Goal: Entertainment & Leisure: Consume media (video, audio)

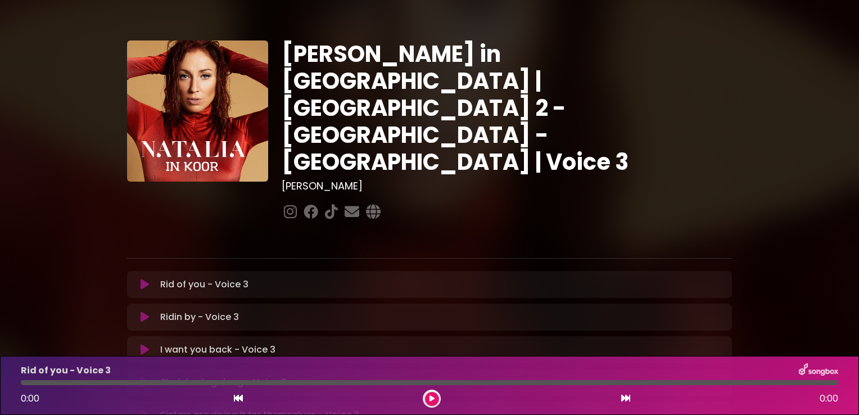
click at [146, 279] on icon at bounding box center [145, 284] width 8 height 11
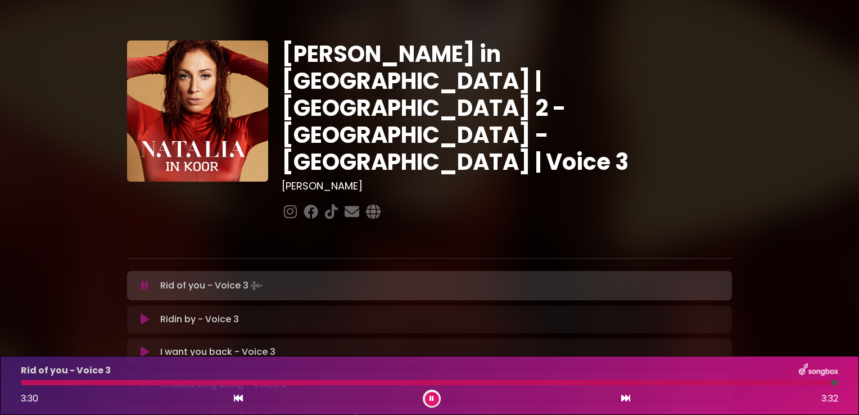
click at [426, 399] on button at bounding box center [432, 399] width 14 height 14
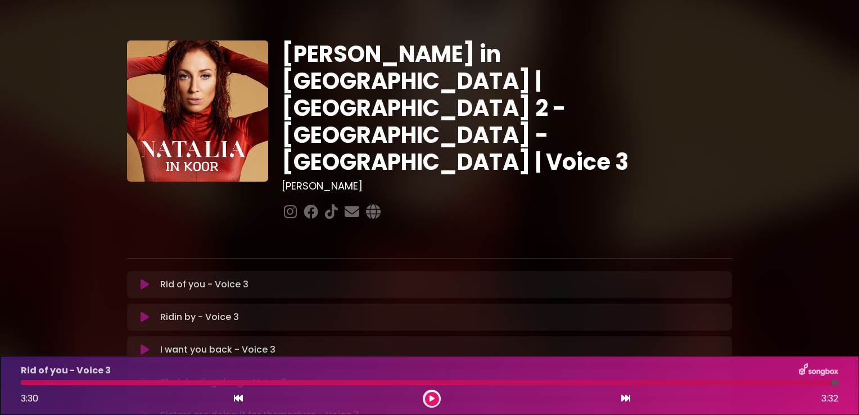
click at [143, 311] on icon at bounding box center [145, 316] width 8 height 11
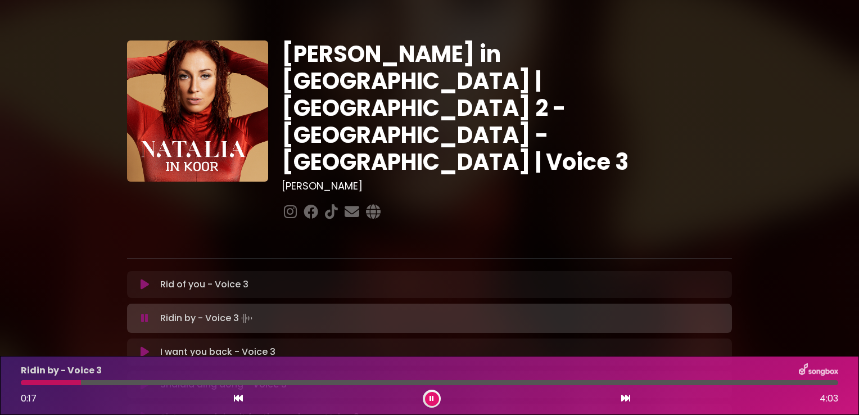
click at [119, 382] on div at bounding box center [429, 382] width 817 height 5
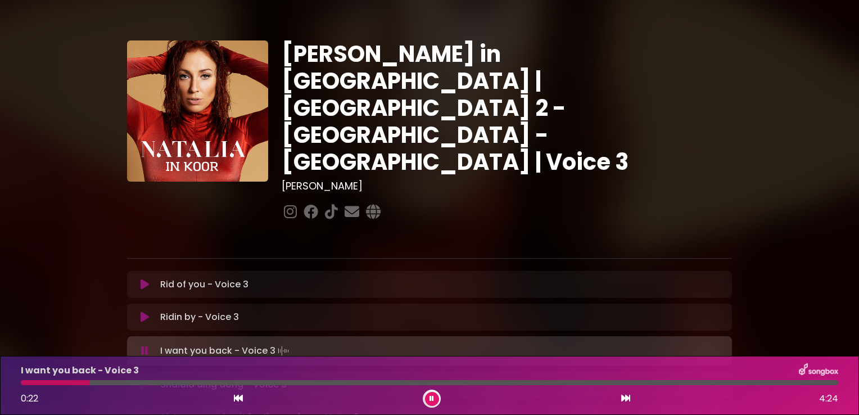
click at [106, 383] on div at bounding box center [429, 382] width 817 height 5
click at [131, 383] on div at bounding box center [429, 382] width 817 height 5
click at [429, 401] on icon at bounding box center [431, 398] width 4 height 7
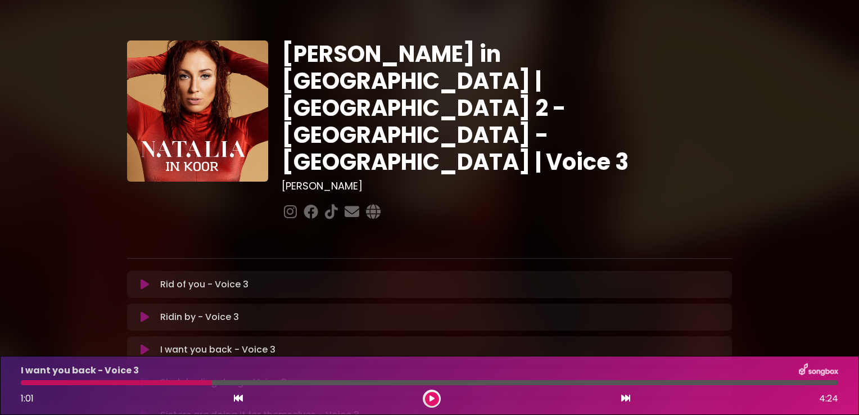
click at [169, 383] on div at bounding box center [116, 382] width 191 height 5
click at [431, 399] on icon at bounding box center [431, 398] width 5 height 7
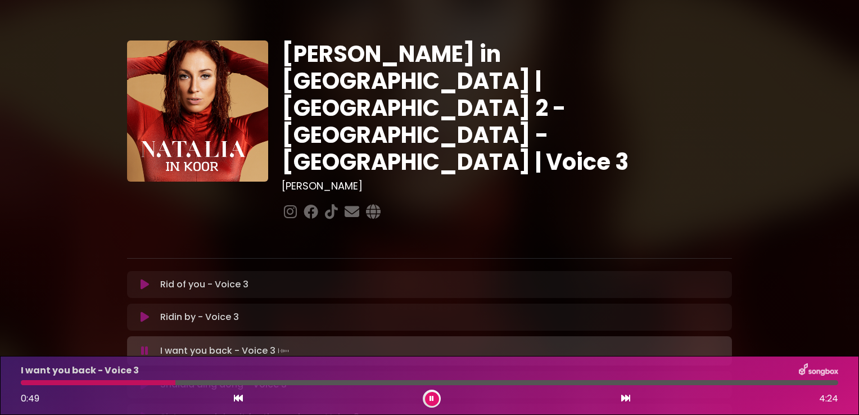
click at [147, 383] on div at bounding box center [98, 382] width 155 height 5
click at [440, 400] on div at bounding box center [432, 399] width 18 height 18
click at [429, 396] on icon at bounding box center [431, 398] width 4 height 7
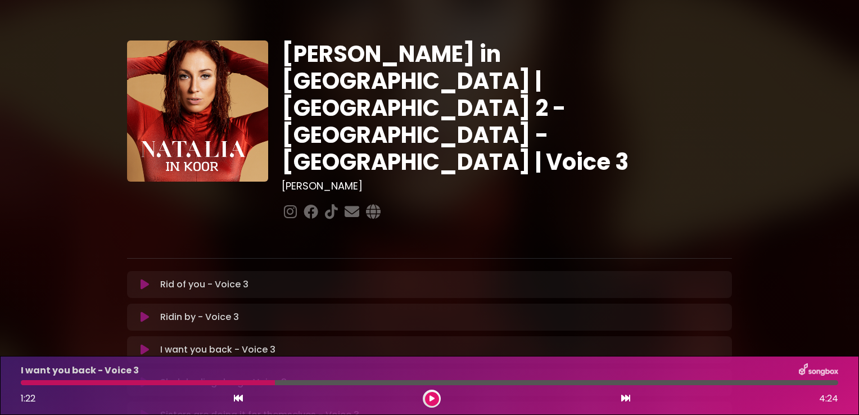
click at [429, 396] on icon at bounding box center [431, 398] width 5 height 7
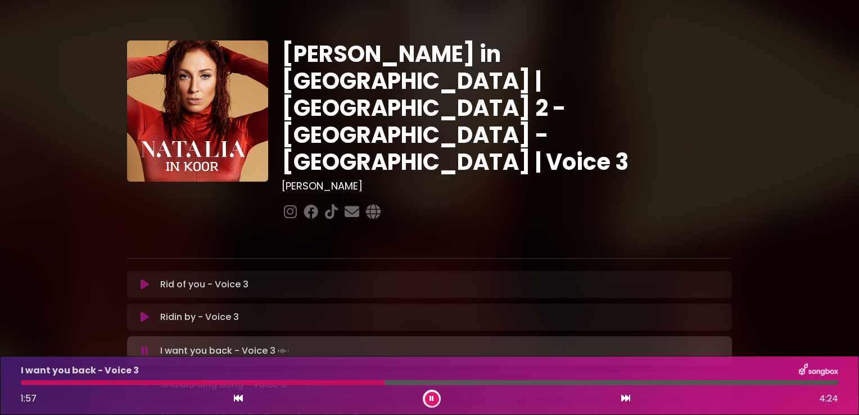
click at [342, 383] on div at bounding box center [203, 382] width 364 height 5
click at [342, 383] on div at bounding box center [200, 382] width 359 height 5
click at [329, 384] on div at bounding box center [186, 382] width 331 height 5
click at [426, 395] on button at bounding box center [432, 399] width 14 height 14
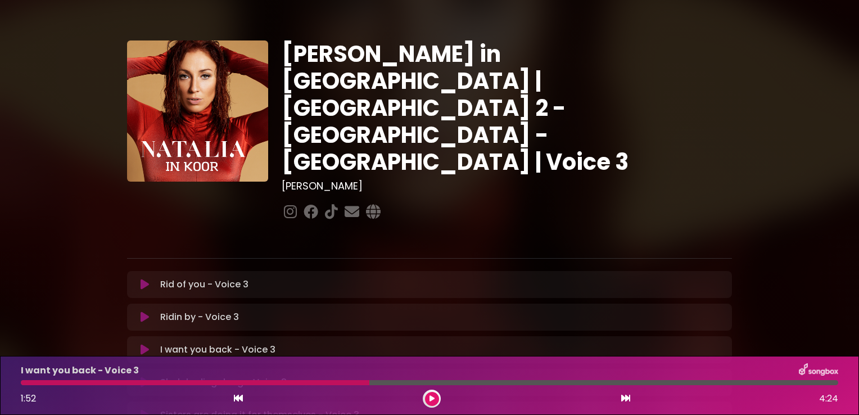
click at [230, 375] on p "Shalala ding dong - Voice 3 Loading Track..." at bounding box center [223, 381] width 126 height 13
click at [144, 377] on icon at bounding box center [145, 382] width 8 height 11
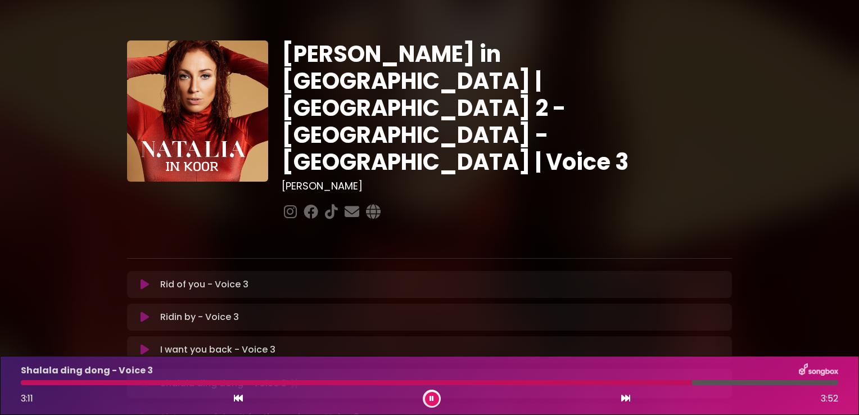
click at [427, 396] on button at bounding box center [432, 399] width 14 height 14
click at [839, 296] on div "[PERSON_NAME] in [GEOGRAPHIC_DATA] | [GEOGRAPHIC_DATA] 2 - [GEOGRAPHIC_DATA] - …" at bounding box center [429, 344] width 859 height 662
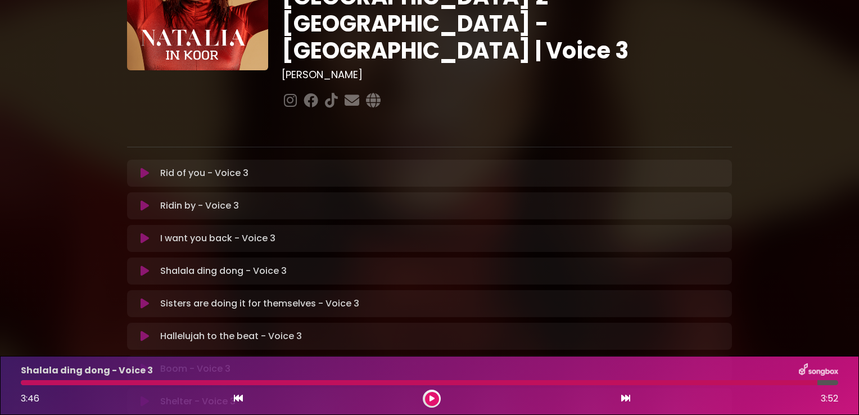
scroll to position [112, 0]
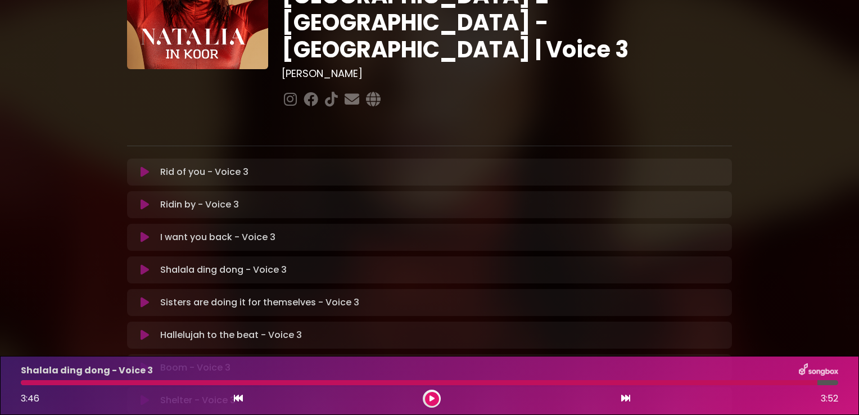
click at [142, 297] on icon at bounding box center [145, 302] width 8 height 11
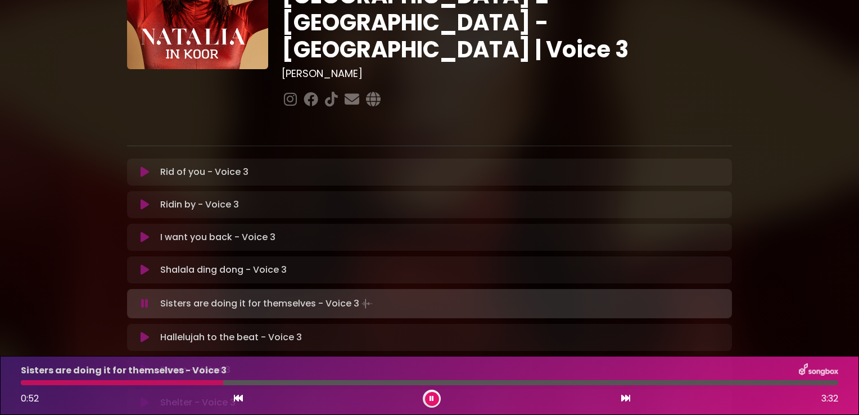
click at [428, 399] on button at bounding box center [432, 399] width 14 height 14
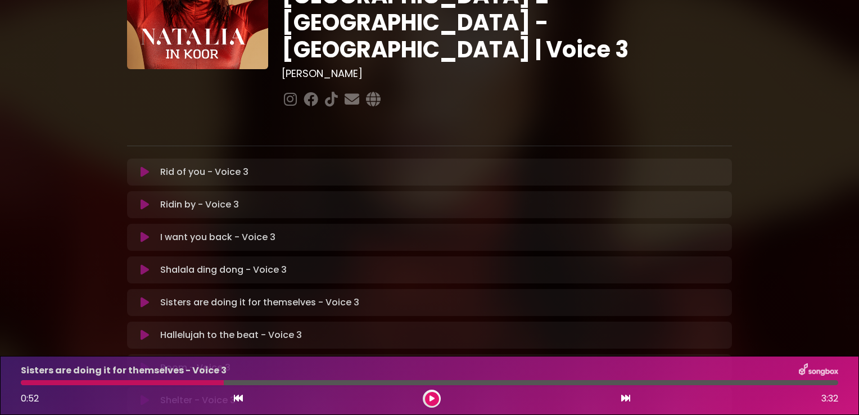
click at [180, 383] on div at bounding box center [122, 382] width 203 height 5
click at [429, 404] on button at bounding box center [432, 399] width 14 height 14
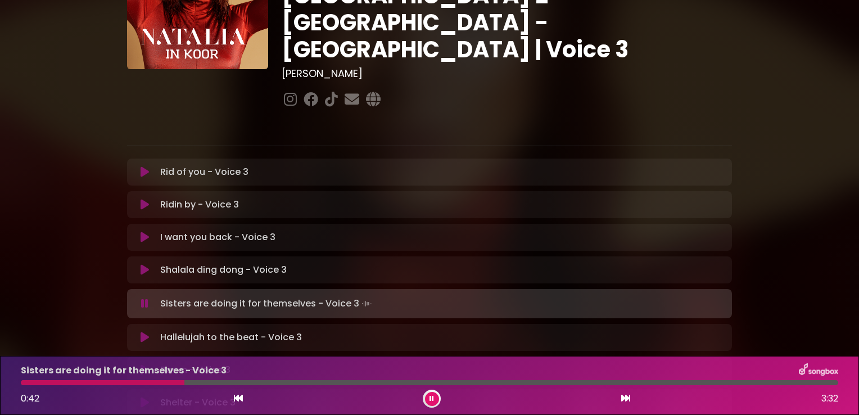
click at [162, 386] on div "Sisters are doing it for themselves - Voice 3 0:42 3:32" at bounding box center [429, 385] width 831 height 44
click at [156, 386] on div "Sisters are doing it for themselves - Voice 3 0:43 3:32" at bounding box center [429, 385] width 831 height 44
click at [433, 404] on button at bounding box center [432, 399] width 14 height 14
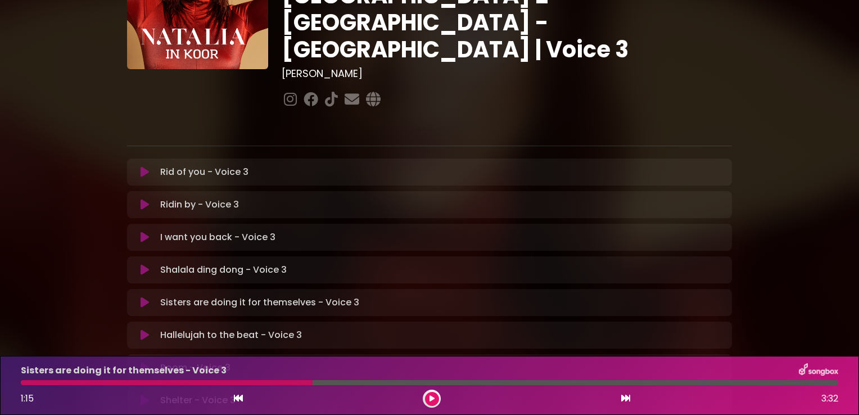
click at [427, 395] on button at bounding box center [432, 399] width 14 height 14
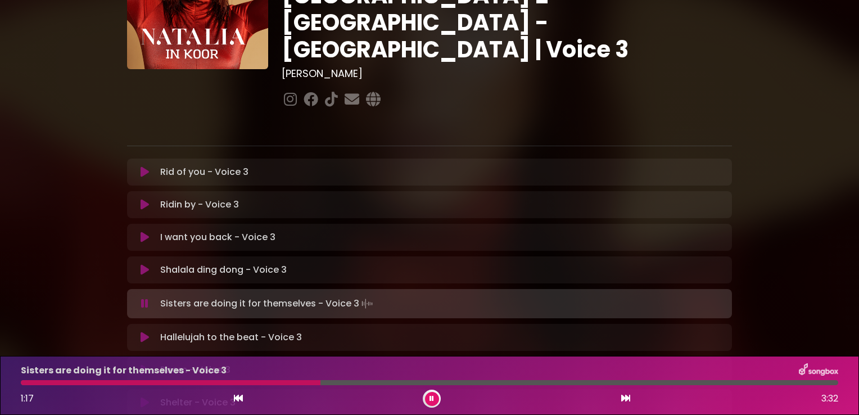
click at [42, 385] on div at bounding box center [171, 382] width 300 height 5
click at [427, 399] on button at bounding box center [432, 399] width 14 height 14
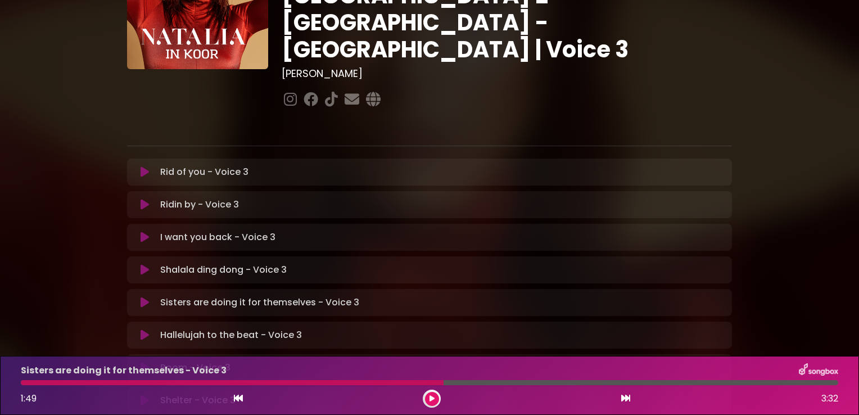
click at [429, 400] on icon at bounding box center [431, 398] width 5 height 7
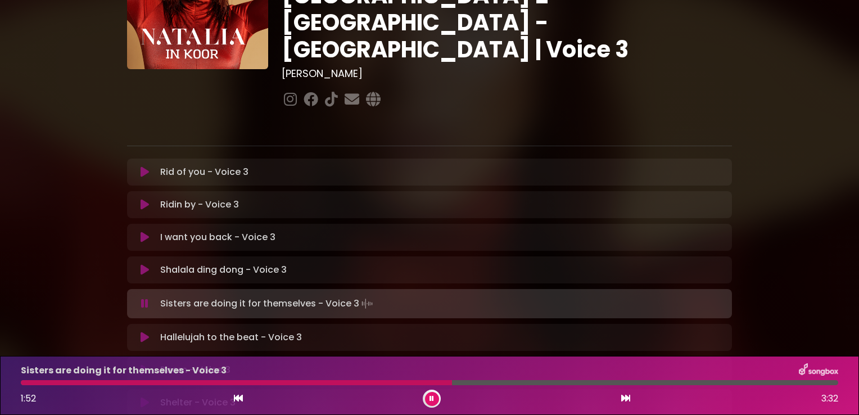
click at [336, 385] on div at bounding box center [236, 382] width 431 height 5
click at [283, 383] on div at bounding box center [185, 382] width 329 height 5
click at [25, 382] on div at bounding box center [160, 382] width 278 height 5
click at [434, 401] on button at bounding box center [432, 399] width 14 height 14
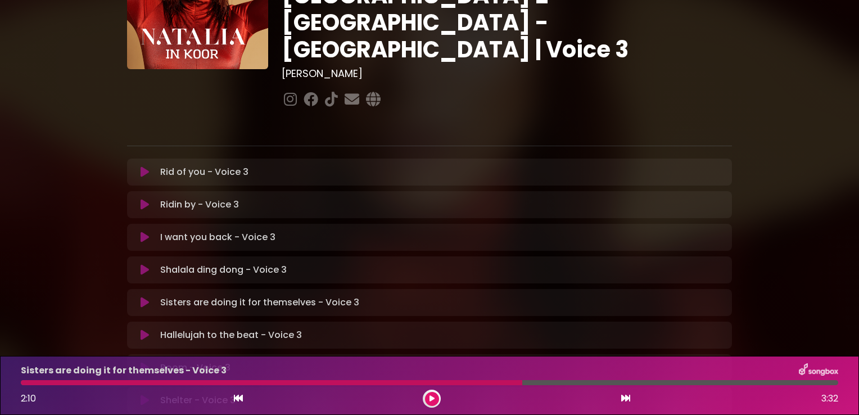
click at [483, 383] on div at bounding box center [271, 382] width 501 height 5
click at [427, 400] on button at bounding box center [432, 399] width 14 height 14
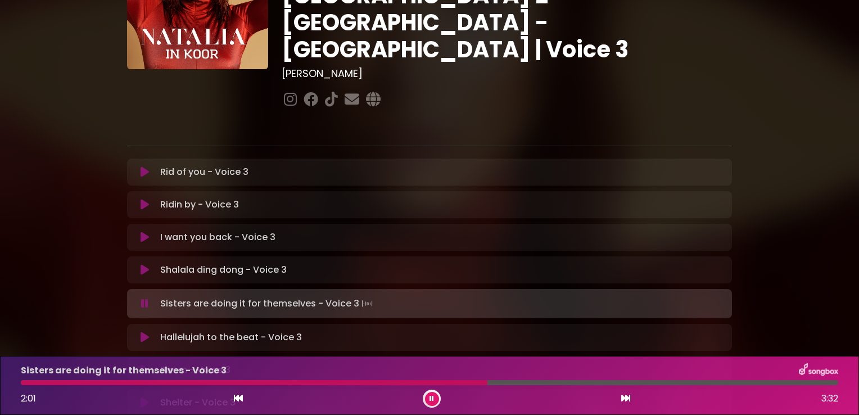
click at [459, 382] on div at bounding box center [254, 382] width 467 height 5
click at [431, 401] on icon at bounding box center [431, 398] width 4 height 7
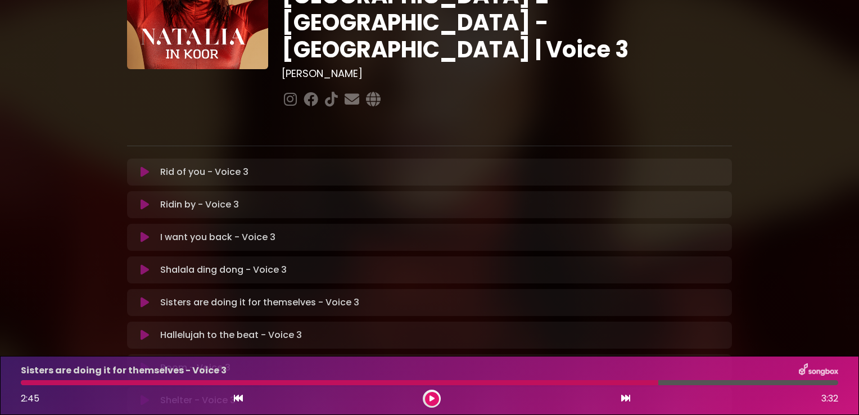
click at [428, 397] on button at bounding box center [432, 399] width 14 height 14
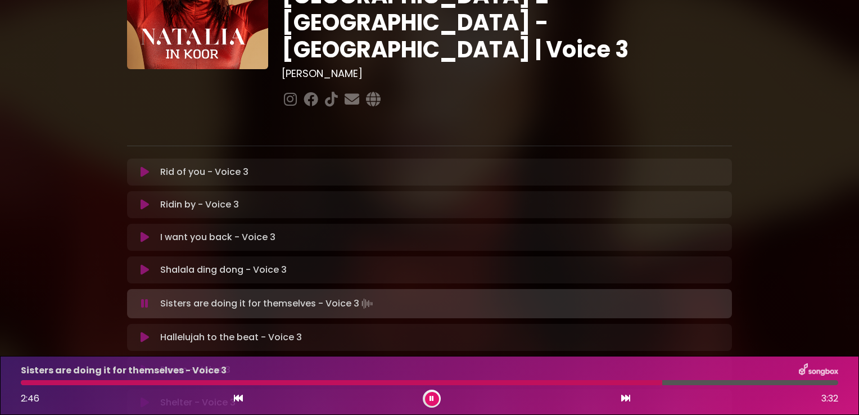
click at [501, 386] on div "Sisters are doing it for themselves - Voice 3 2:46 3:32" at bounding box center [429, 385] width 831 height 44
click at [501, 386] on div "Sisters are doing it for themselves - Voice 3 2:47 3:32" at bounding box center [429, 385] width 831 height 44
click at [501, 384] on div at bounding box center [345, 382] width 648 height 5
click at [465, 383] on div at bounding box center [273, 382] width 505 height 5
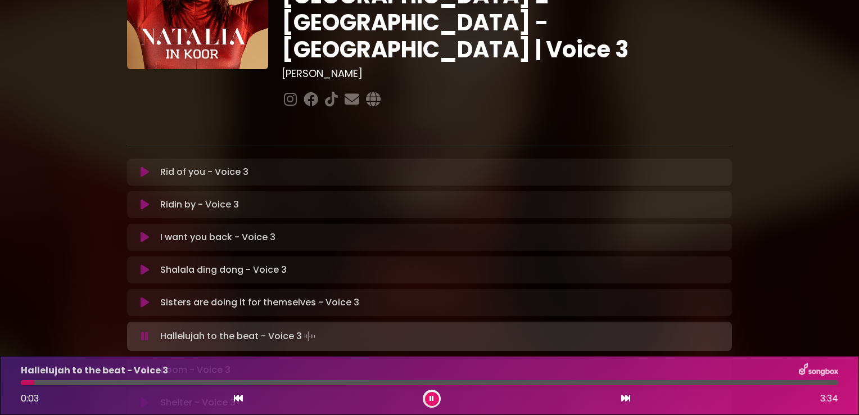
click at [427, 400] on button at bounding box center [432, 399] width 14 height 14
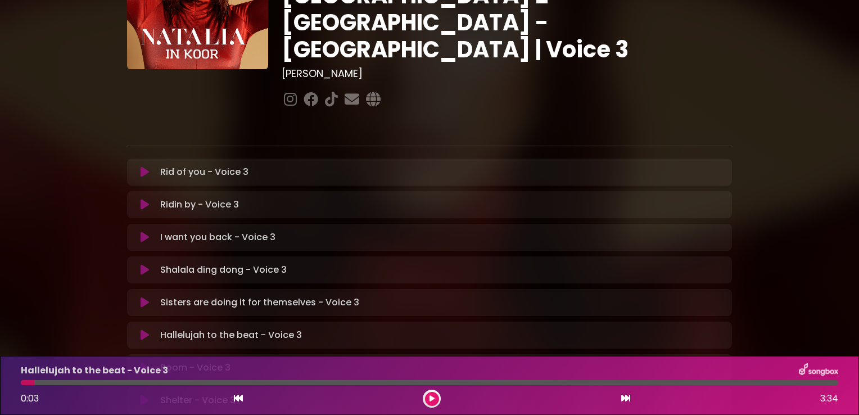
click at [427, 400] on button at bounding box center [432, 399] width 14 height 14
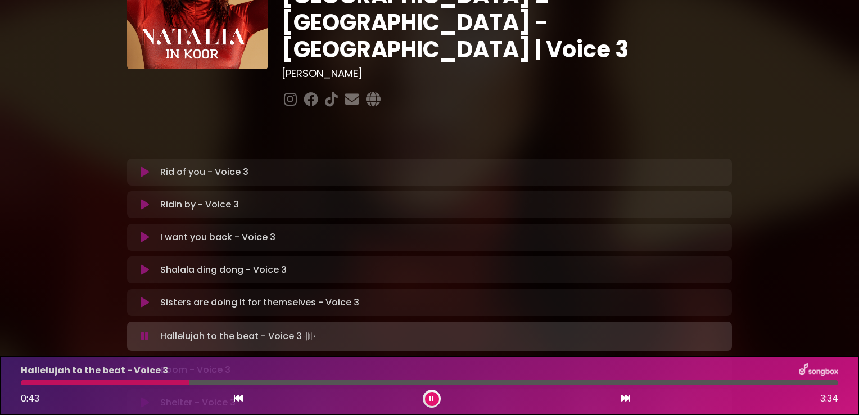
click at [427, 400] on button at bounding box center [432, 399] width 14 height 14
